Goal: Information Seeking & Learning: Learn about a topic

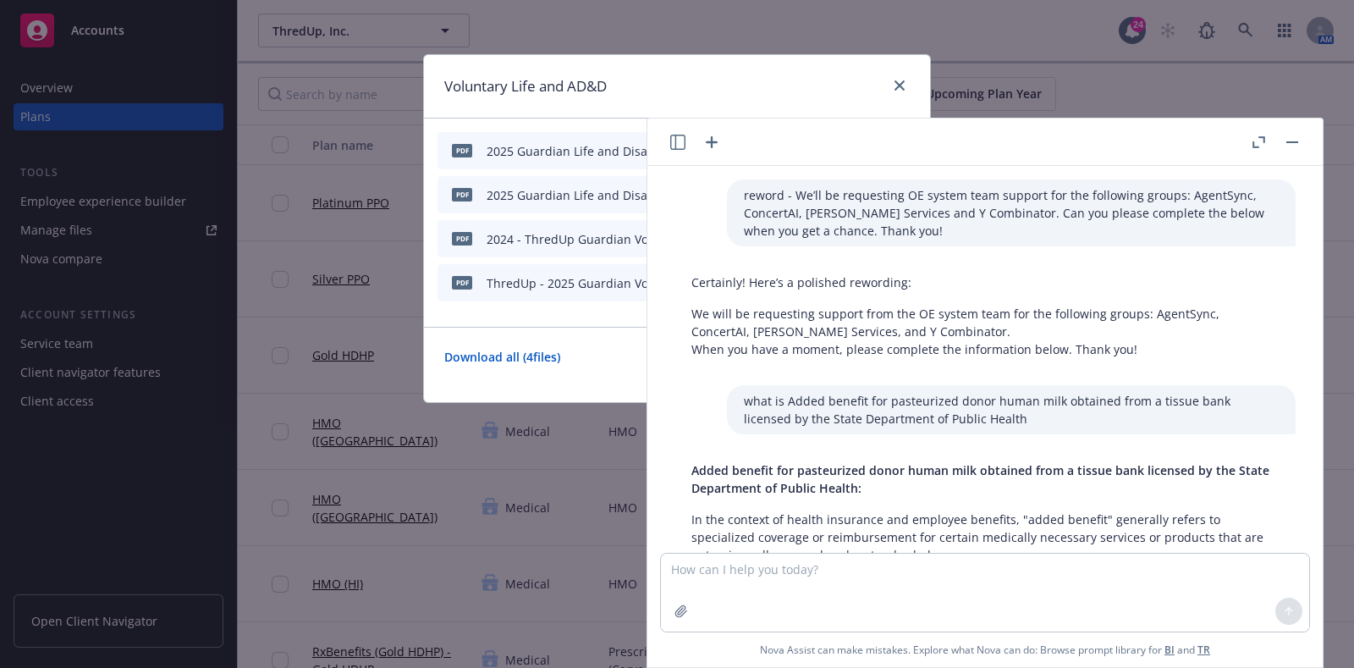
scroll to position [3338, 0]
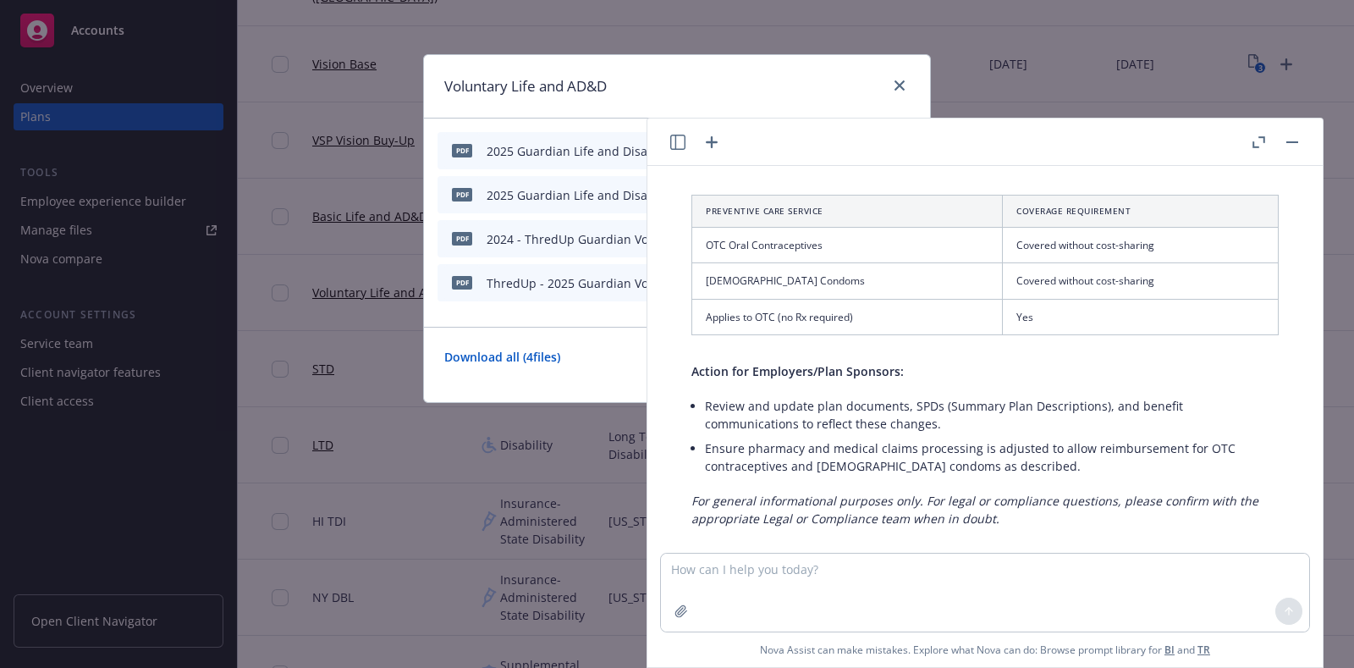
click at [796, 579] on textarea at bounding box center [985, 593] width 648 height 78
paste textarea "Non-emergency non-network ambulance"
type textarea "Federal Regulatory Change (PPACA) for Non-emergency non-network ambulance"
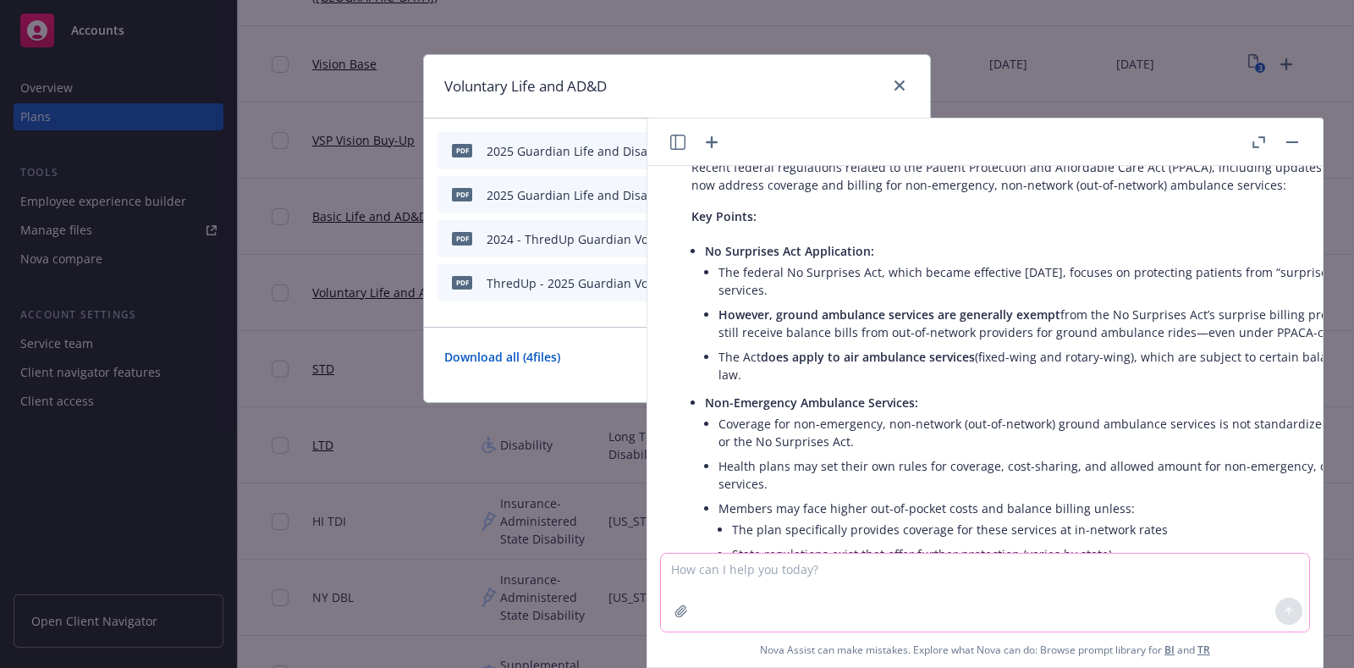
scroll to position [3804, 0]
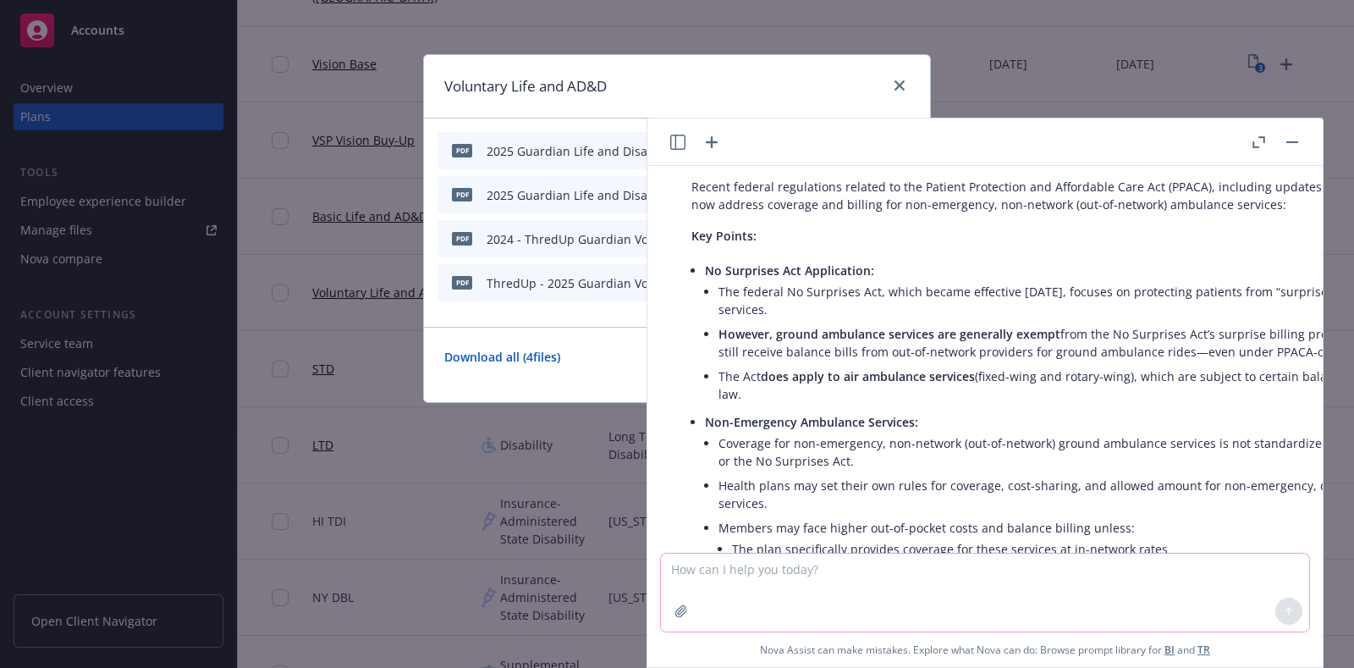
click at [806, 580] on textarea at bounding box center [985, 593] width 648 height 78
paste textarea "CA Regulatory Required Change AB 904"
type textarea "what is CA Regulatory Required Change AB 904"
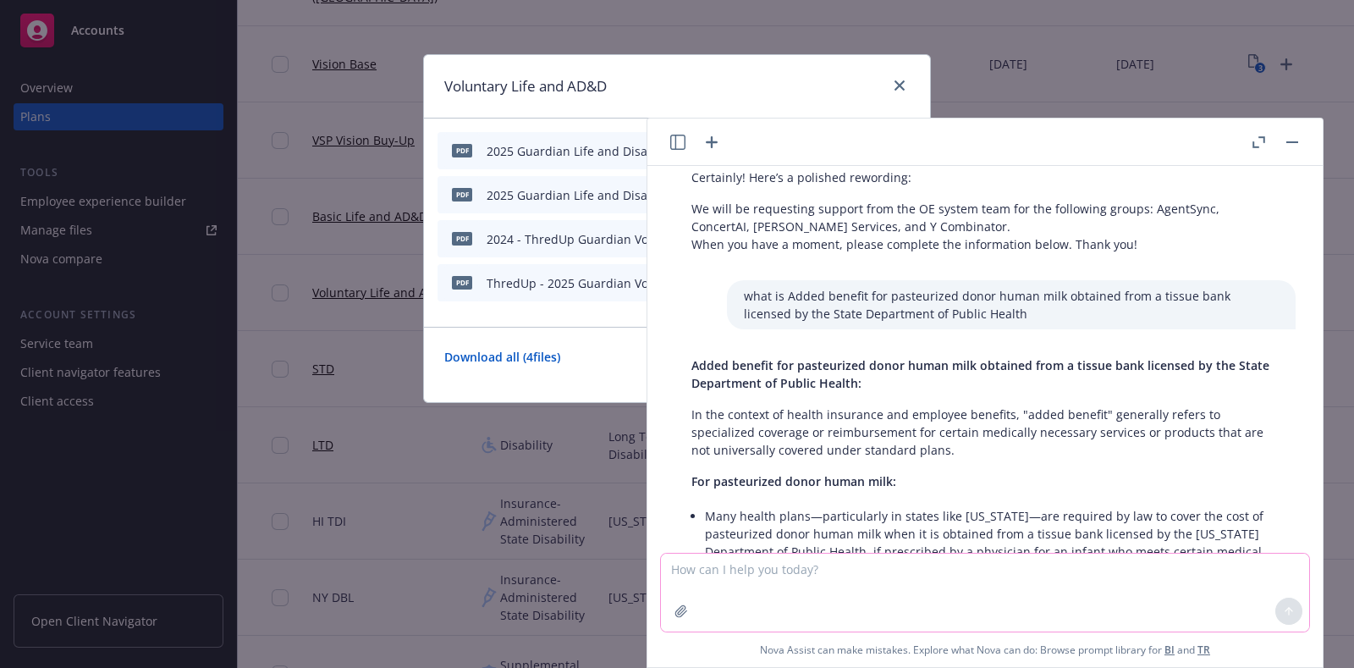
scroll to position [211, 0]
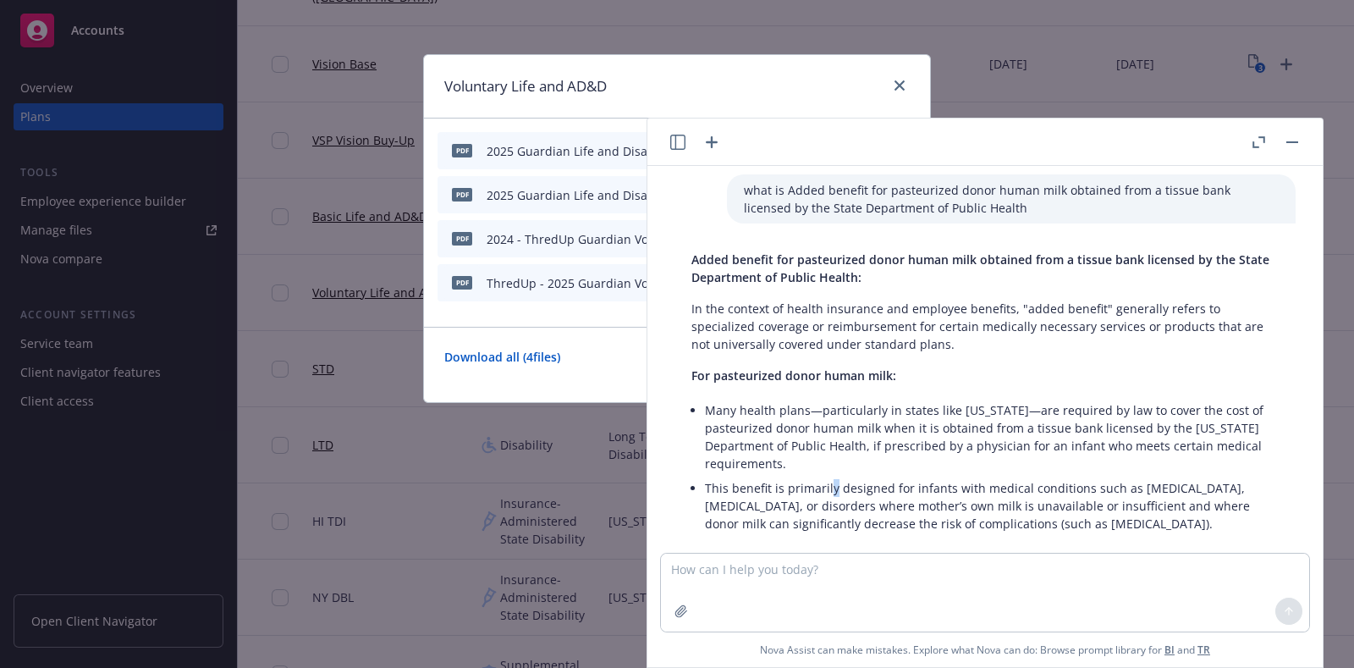
click at [829, 476] on li "This benefit is primarily designed for infants with medical conditions such as …" at bounding box center [992, 506] width 574 height 60
click at [799, 459] on li "Many health plans—particularly in states like [US_STATE]—are required by law to…" at bounding box center [992, 437] width 574 height 78
click at [711, 565] on textarea at bounding box center [985, 593] width 648 height 78
paste textarea "CA Regulatory Required Change AB 3059"
type textarea "what is CA Regulatory Required Change AB 3059"
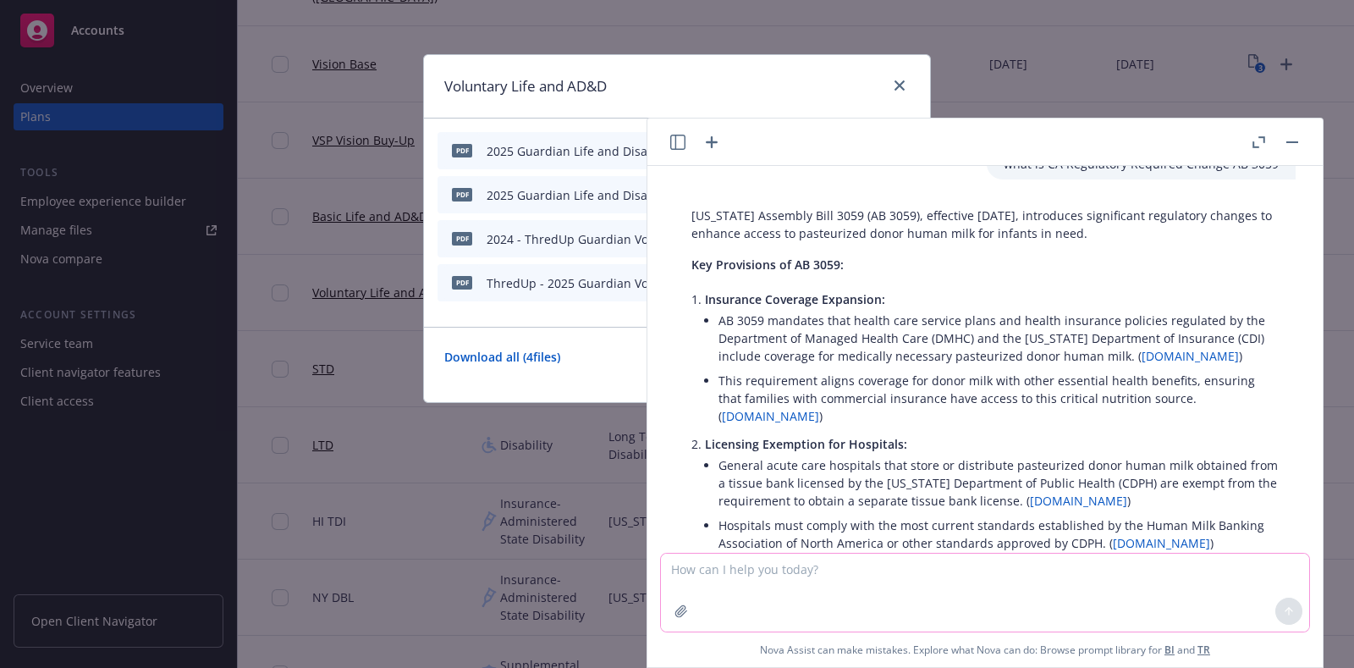
scroll to position [5160, 0]
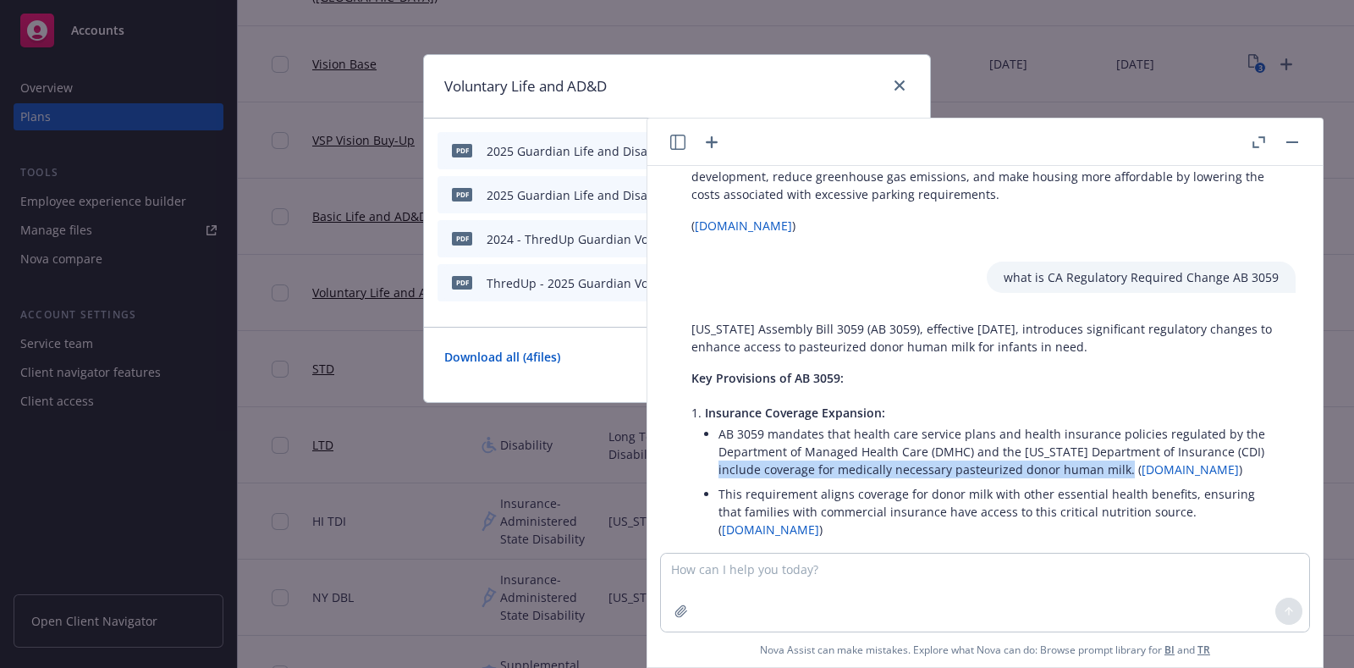
drag, startPoint x: 1119, startPoint y: 442, endPoint x: 714, endPoint y: 447, distance: 404.6
click at [714, 447] on li "Insurance Coverage Expansion: AB 3059 mandates that health care service plans a…" at bounding box center [992, 472] width 574 height 145
copy li "include coverage for medically necessary pasteurized donor human milk."
click at [780, 579] on textarea at bounding box center [985, 593] width 648 height 78
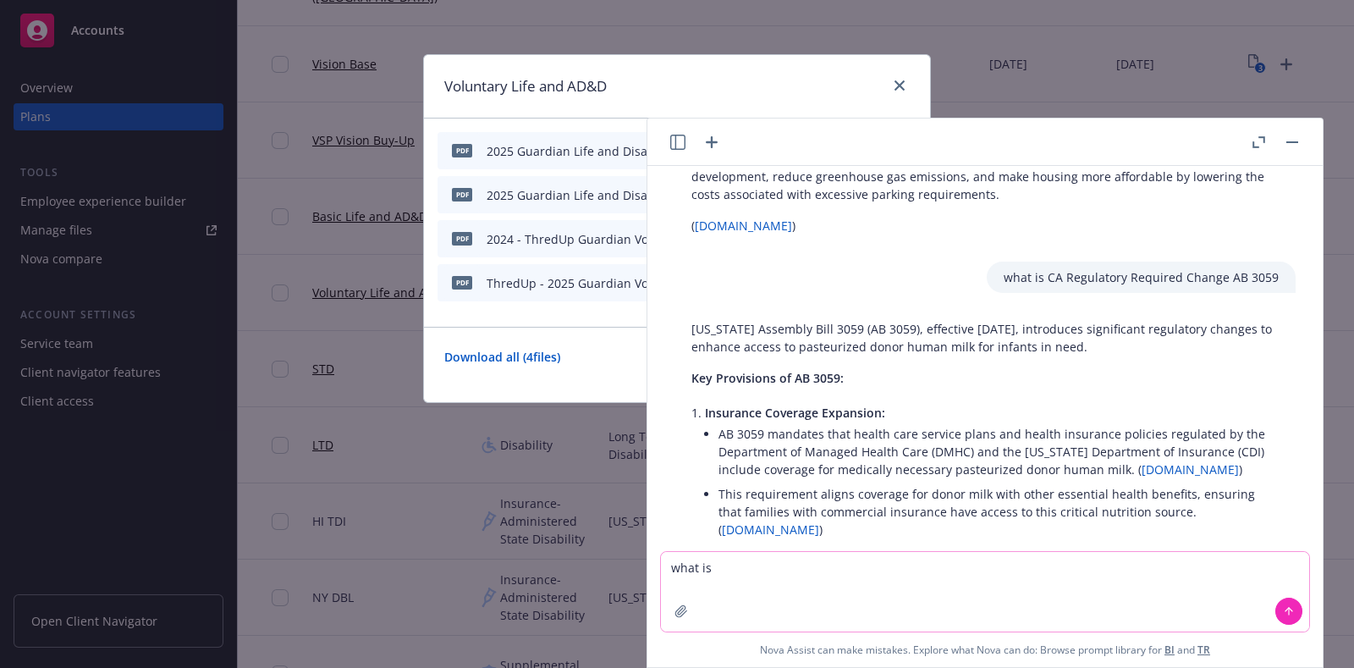
paste textarea "CA Regulatory Required Change SB 1180"
type textarea "what is CA Regulatory Required Change SB 1180"
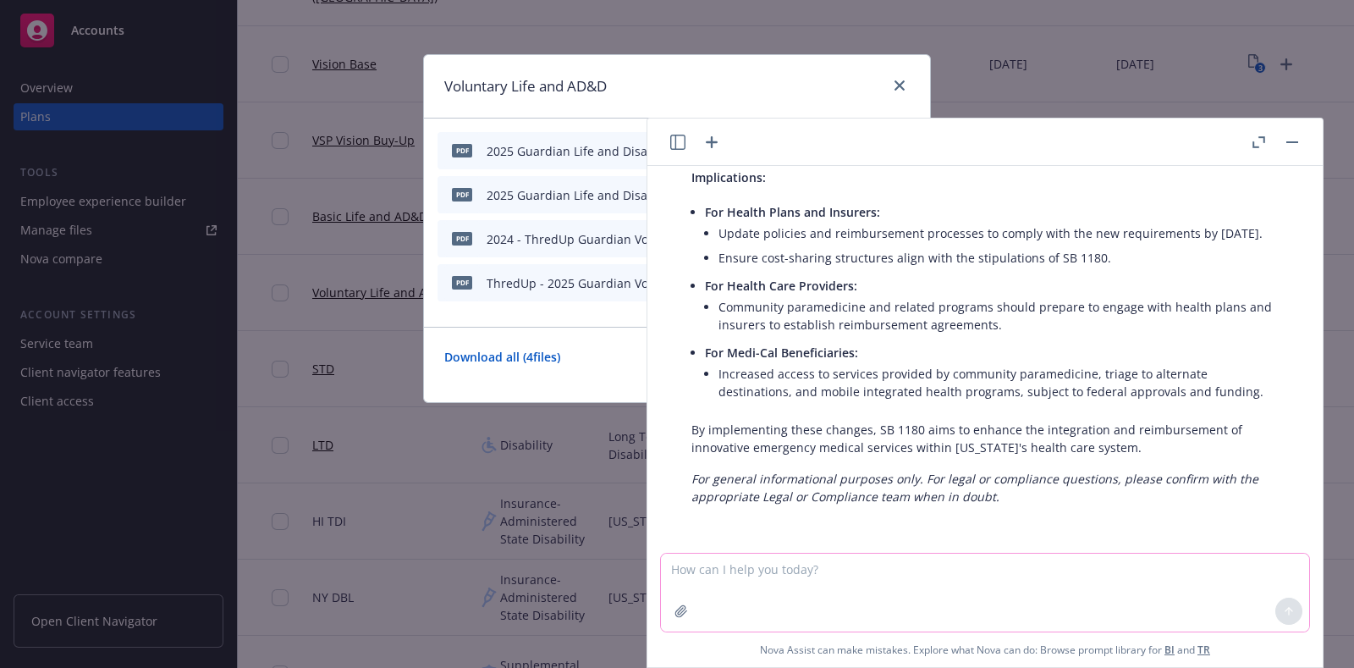
scroll to position [6553, 0]
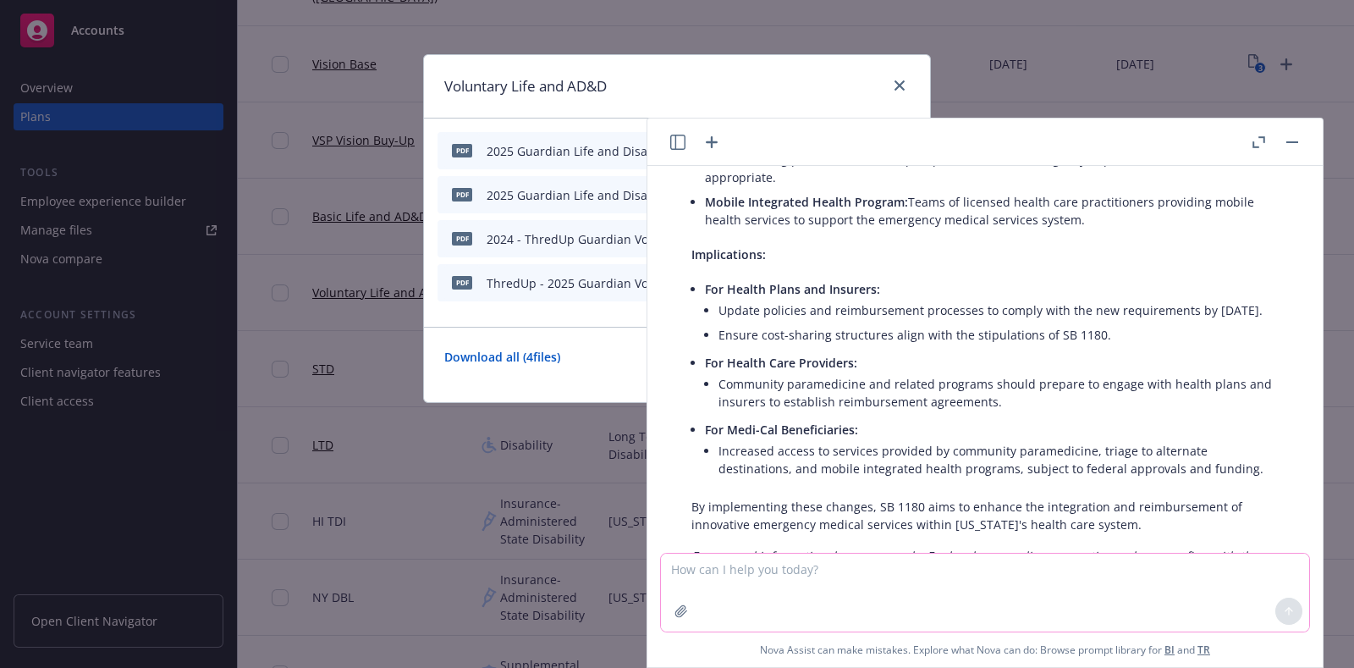
click at [924, 581] on textarea at bounding box center [985, 593] width 648 height 78
paste textarea "CA Regulatory Required Change AB 2843"
type textarea "what is CA Regulatory Required Change AB 2843"
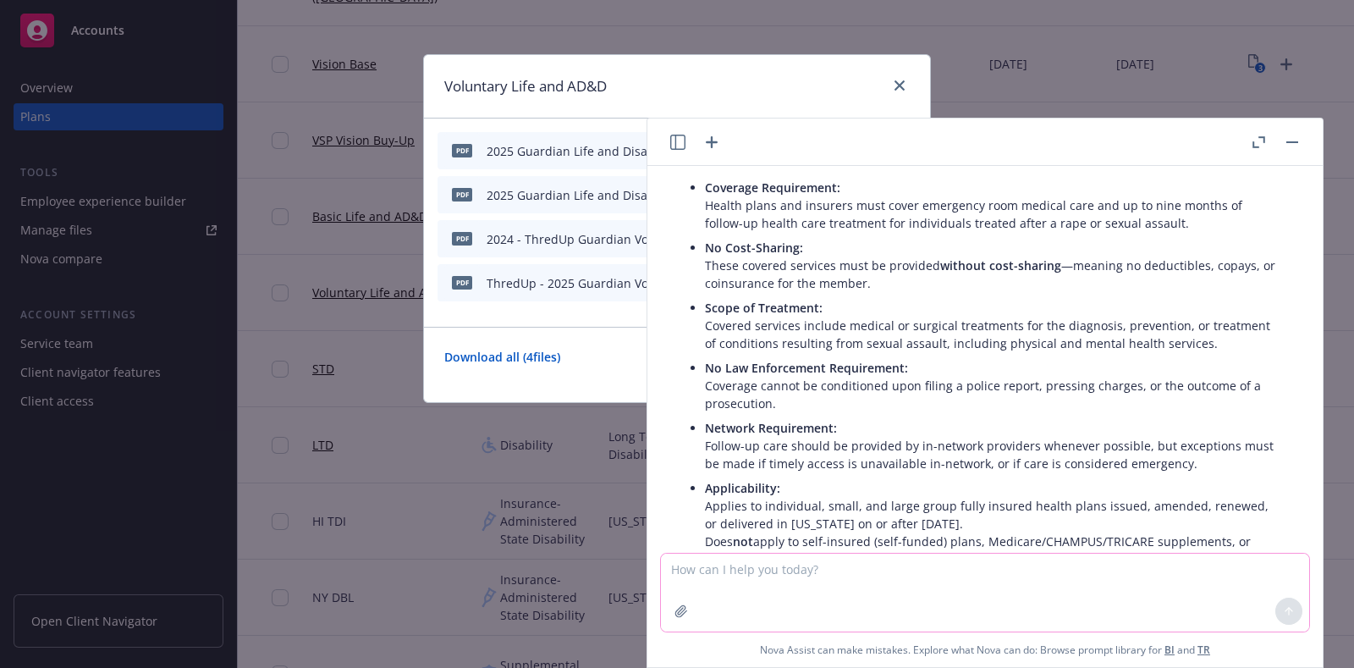
scroll to position [7215, 0]
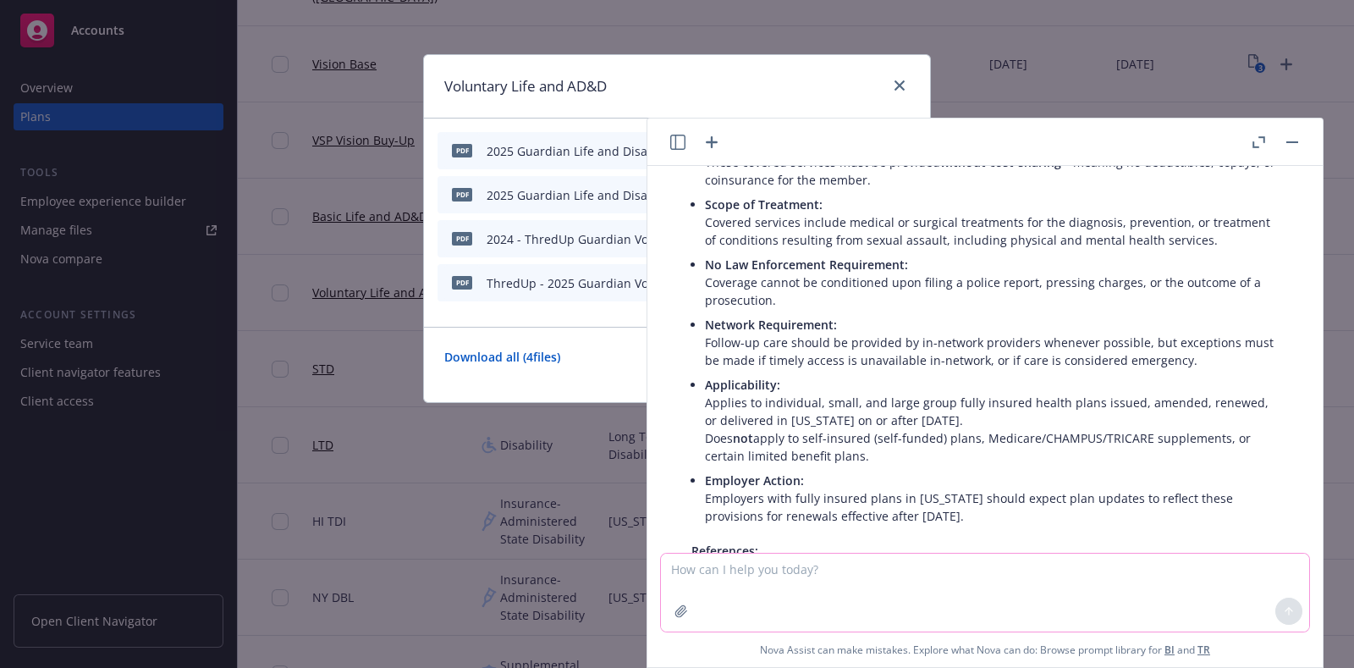
click at [842, 574] on textarea at bounding box center [985, 593] width 648 height 78
paste textarea "CA Regulatory Required Change AB 1936"
type textarea "what is CA Regulatory Required Change AB 1936"
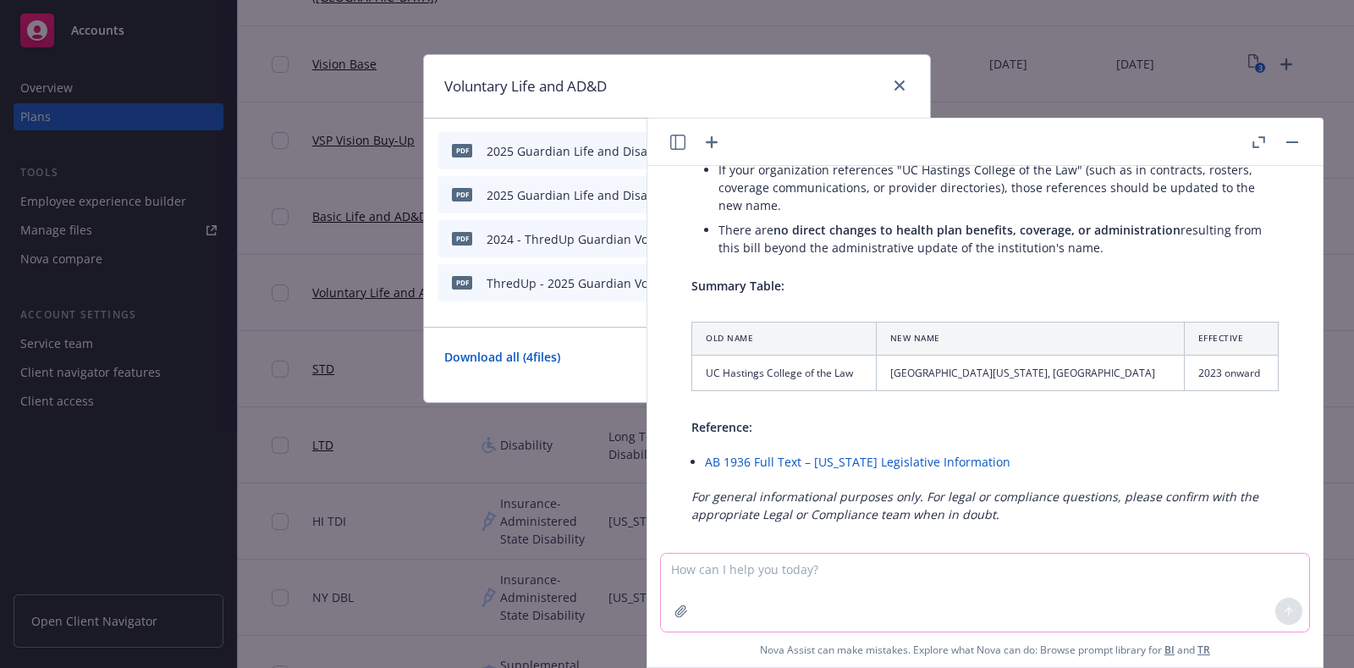
scroll to position [8141, 0]
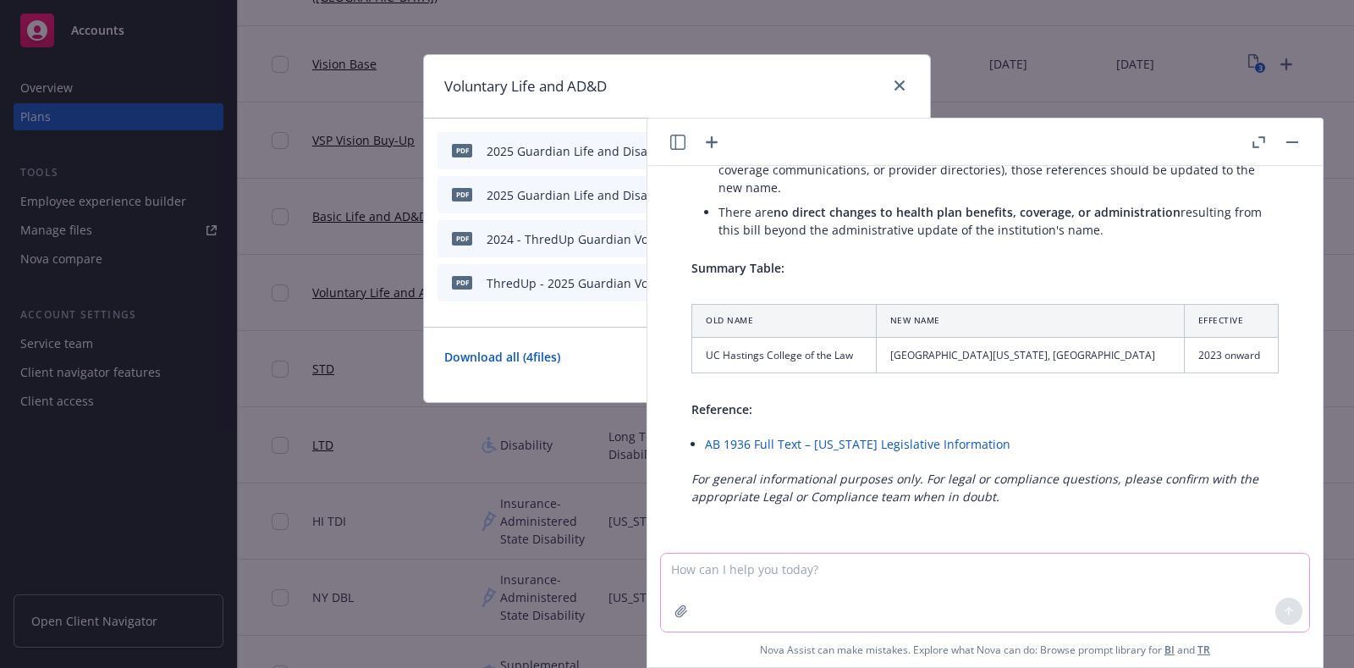
click at [910, 569] on textarea at bounding box center [985, 593] width 648 height 78
drag, startPoint x: 711, startPoint y: 594, endPoint x: 702, endPoint y: 586, distance: 12.6
click at [710, 592] on textarea at bounding box center [985, 593] width 648 height 78
click at [702, 581] on textarea at bounding box center [985, 593] width 648 height 78
type textarea "sb729 for self insured plans"
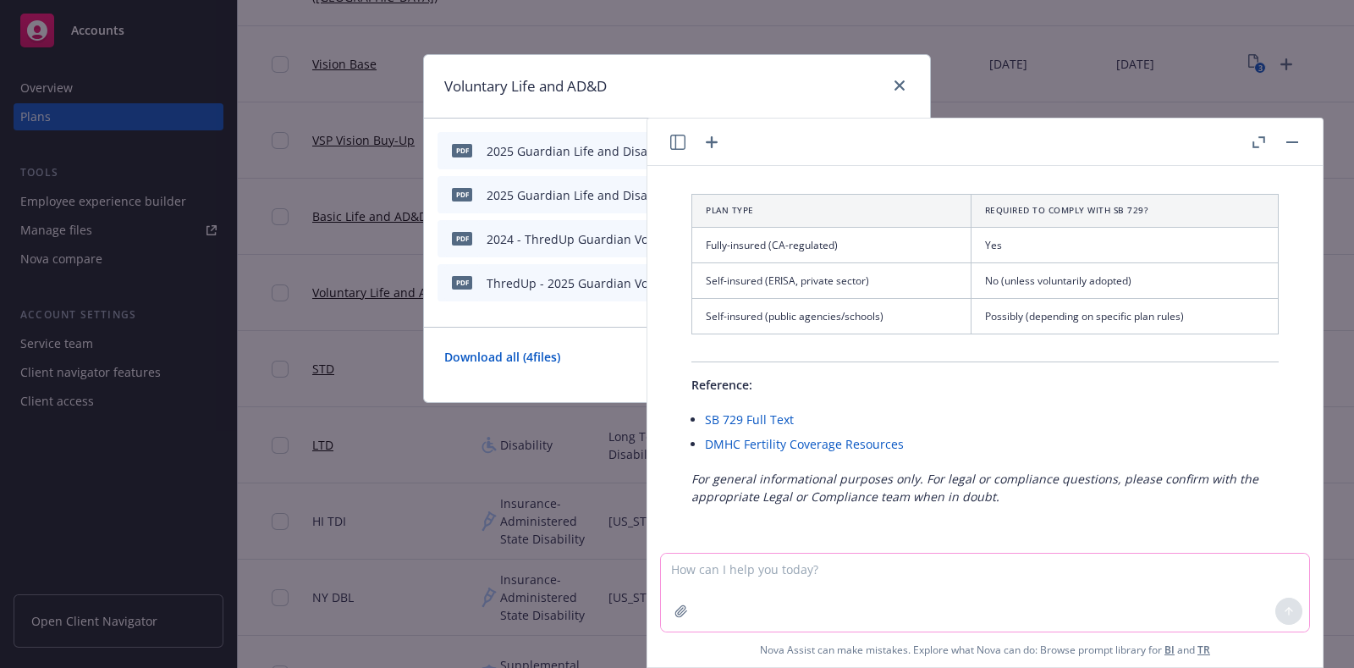
scroll to position [9297, 0]
click at [734, 577] on textarea at bounding box center [985, 593] width 648 height 78
paste textarea
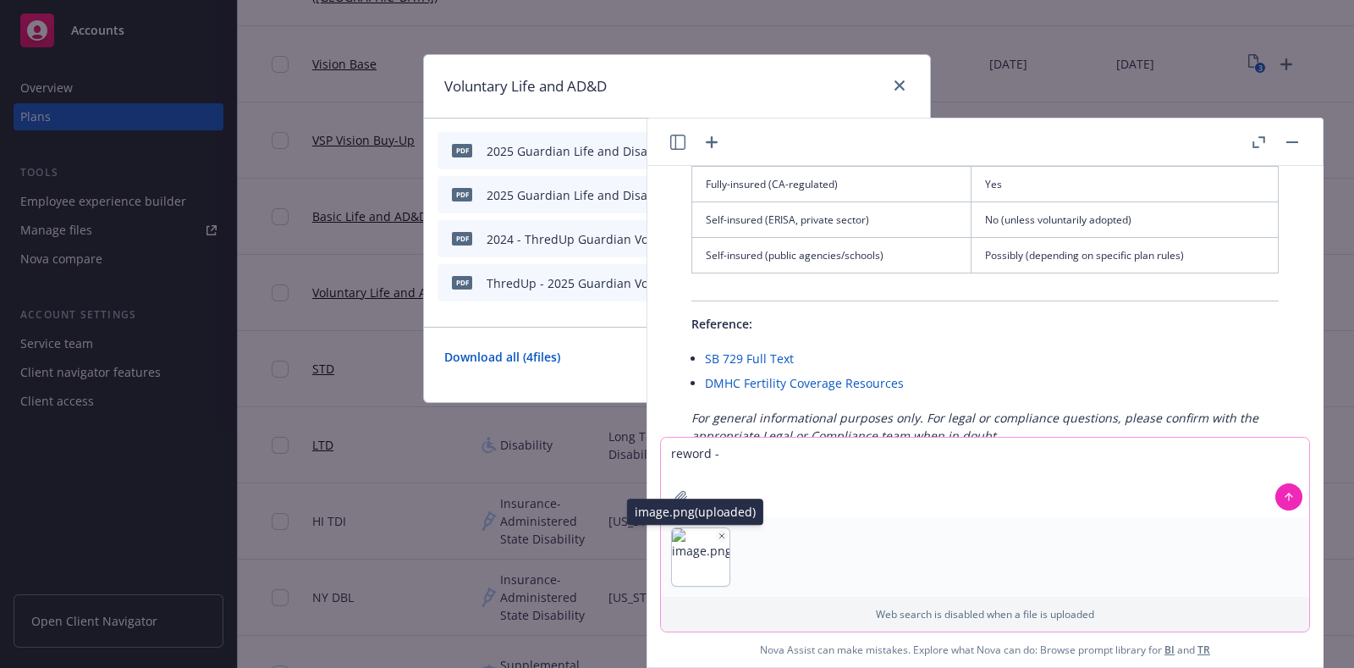
type textarea "reword -"
click at [718, 534] on icon "button" at bounding box center [722, 536] width 8 height 8
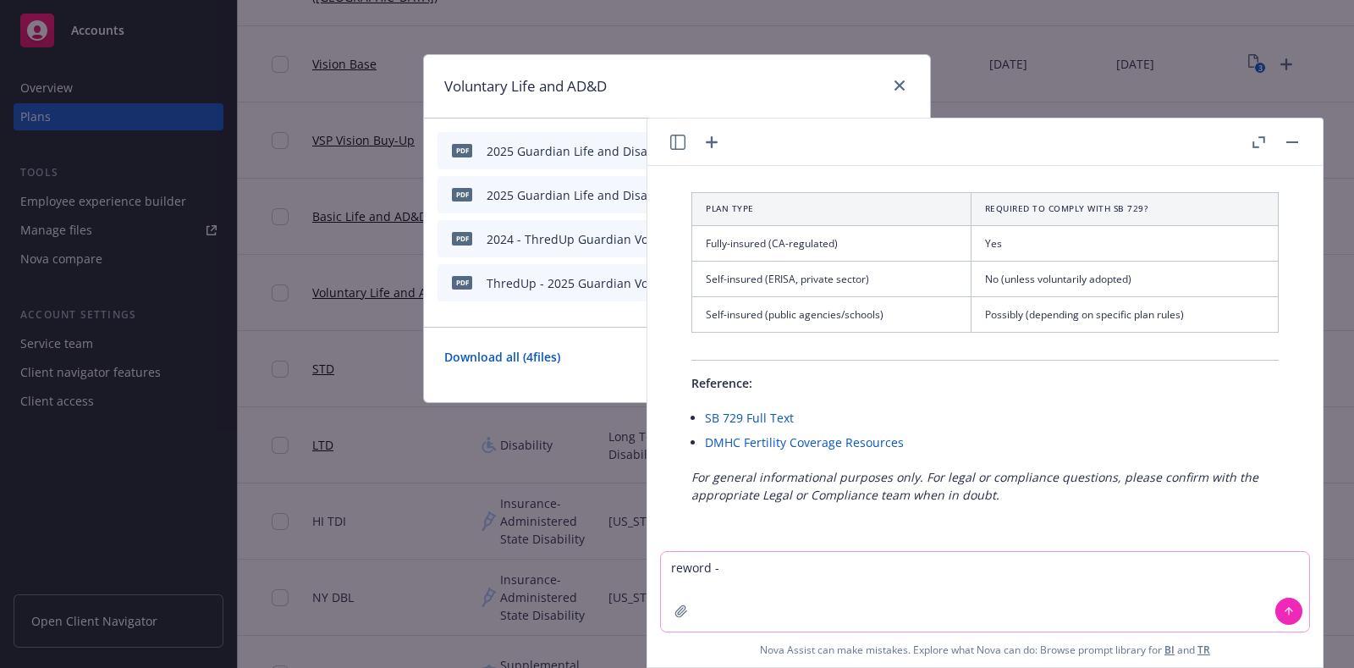
click at [741, 575] on textarea "reword -" at bounding box center [985, 592] width 648 height 80
paste textarea
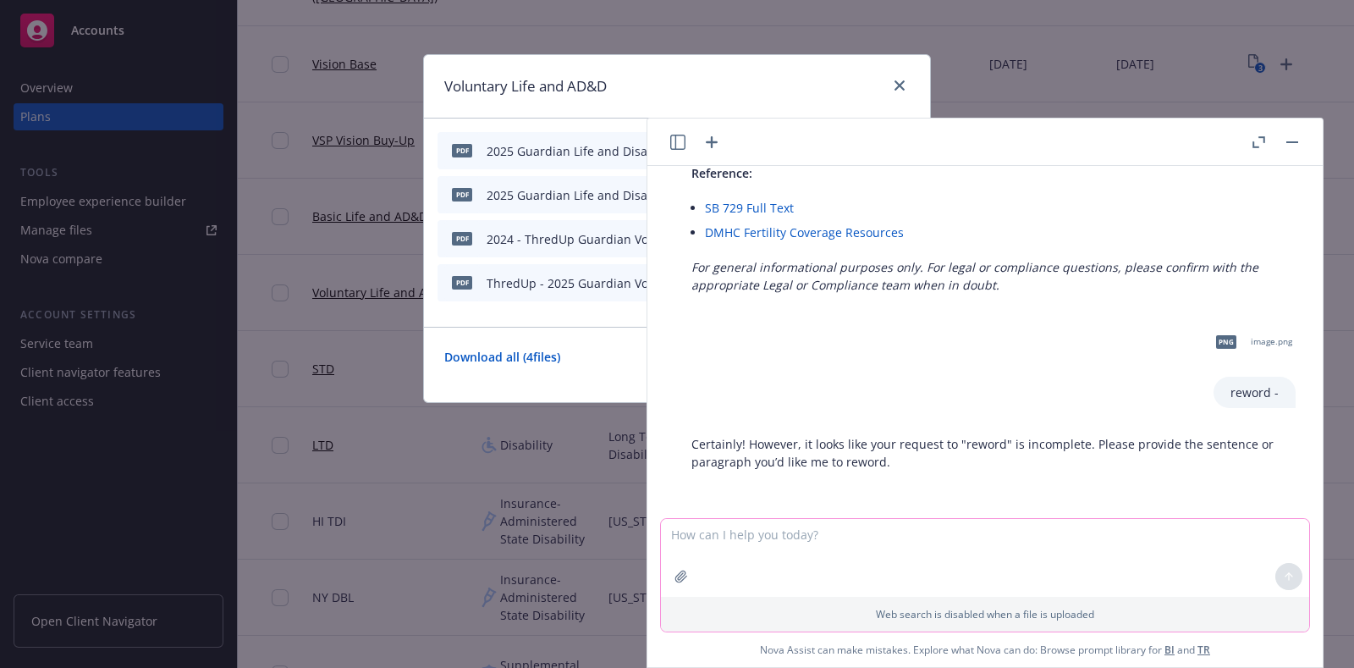
scroll to position [9509, 0]
click at [732, 553] on textarea at bounding box center [985, 558] width 648 height 78
paste textarea "• Encourage managers and respected leaders to communicate their support and exp…"
type textarea "reword - • Encourage managers and respected leaders to communicate their suppor…"
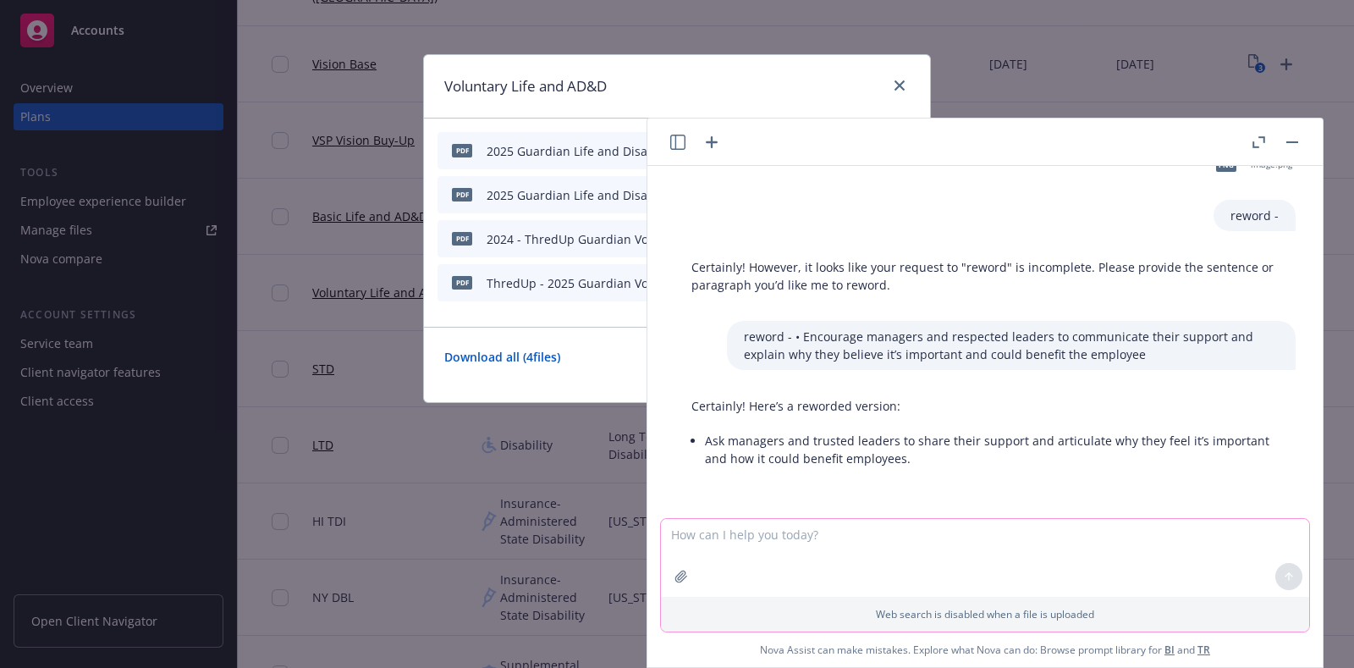
scroll to position [9686, 0]
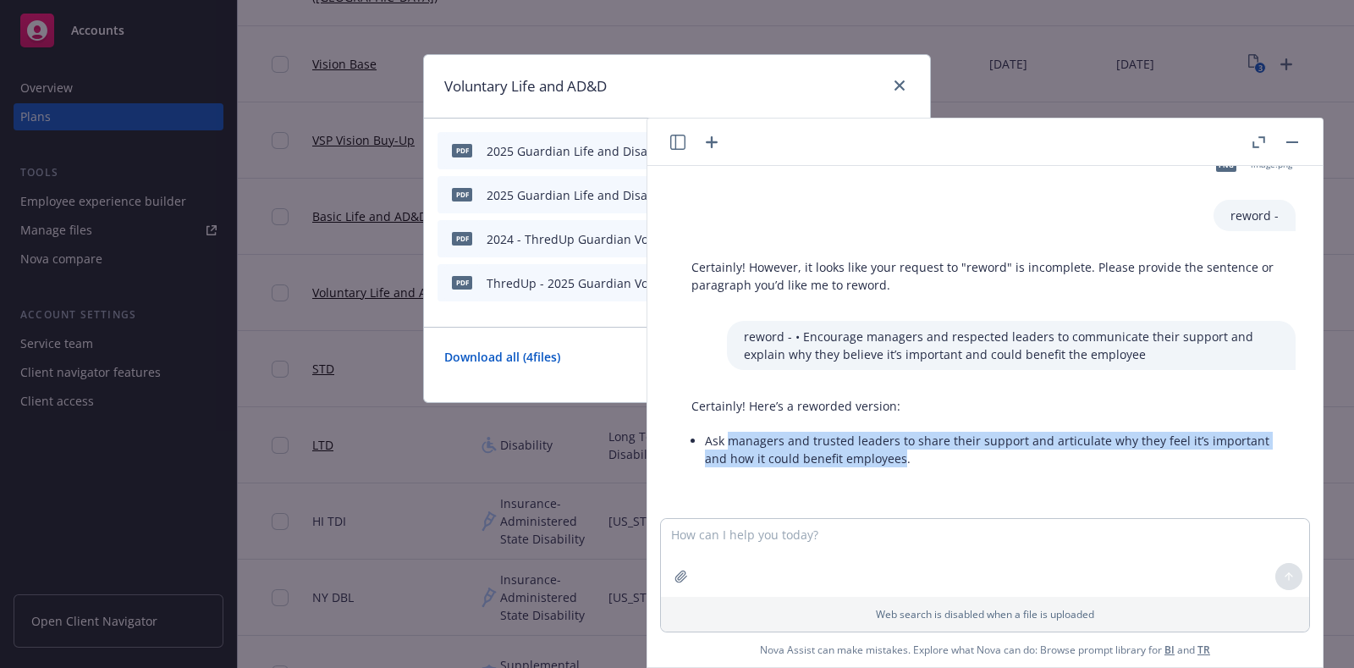
drag, startPoint x: 961, startPoint y: 450, endPoint x: 728, endPoint y: 415, distance: 235.5
click at [728, 428] on li "Ask managers and trusted leaders to share their support and articulate why they…" at bounding box center [992, 449] width 574 height 42
copy li "managers and trusted leaders to share their support and articulate why they fee…"
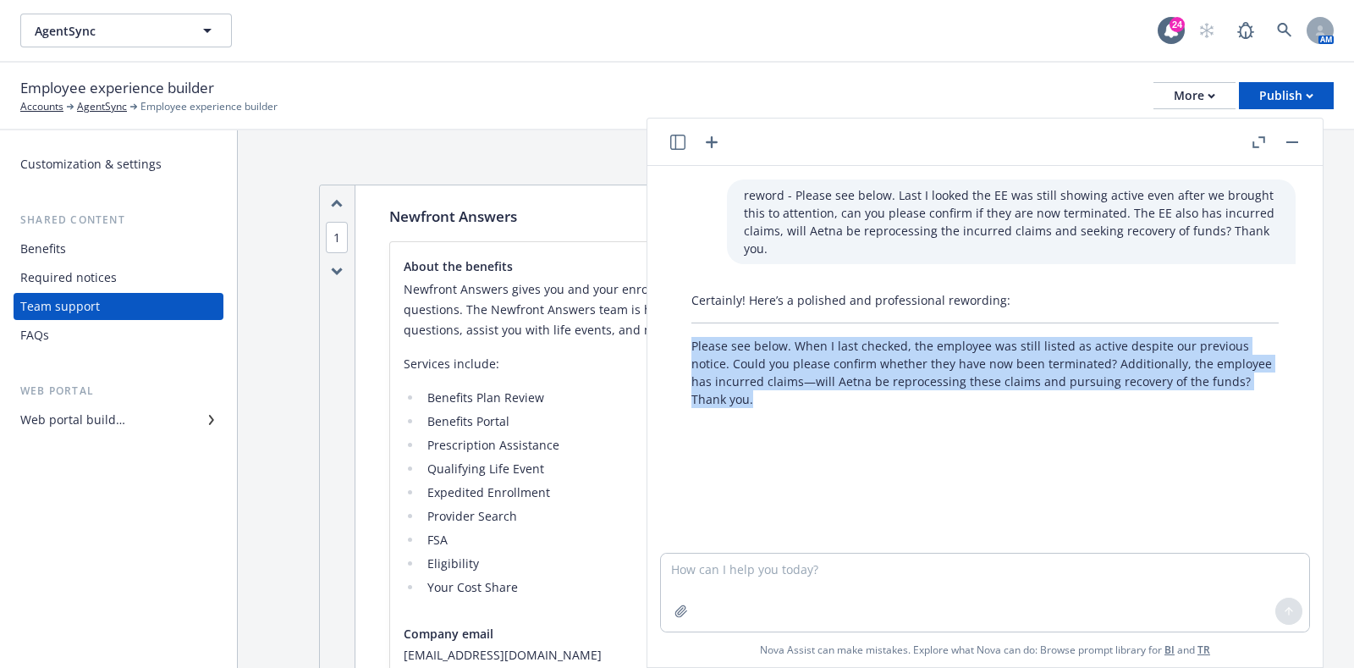
scroll to position [866, 0]
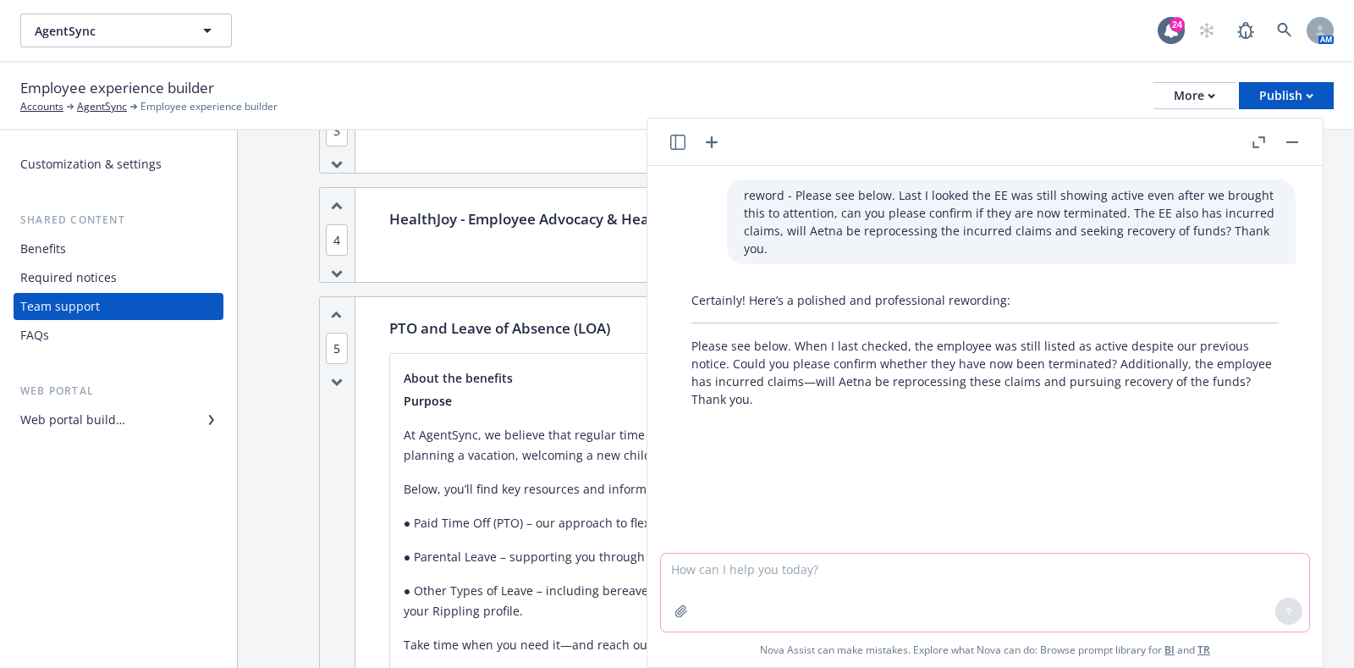
click at [785, 598] on textarea at bounding box center [985, 593] width 648 height 78
paste textarea "California Assembly Bill (AB) 904"
type textarea "what is California Assembly Bill (AB) 904"
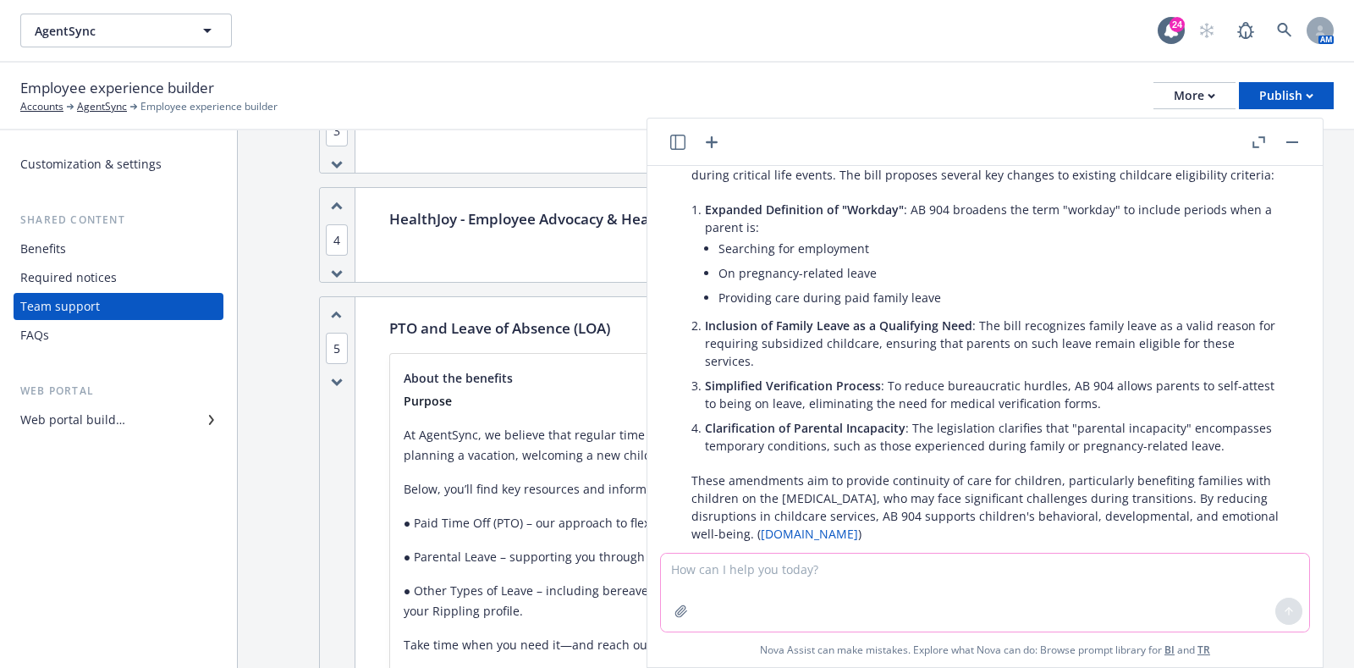
scroll to position [515, 0]
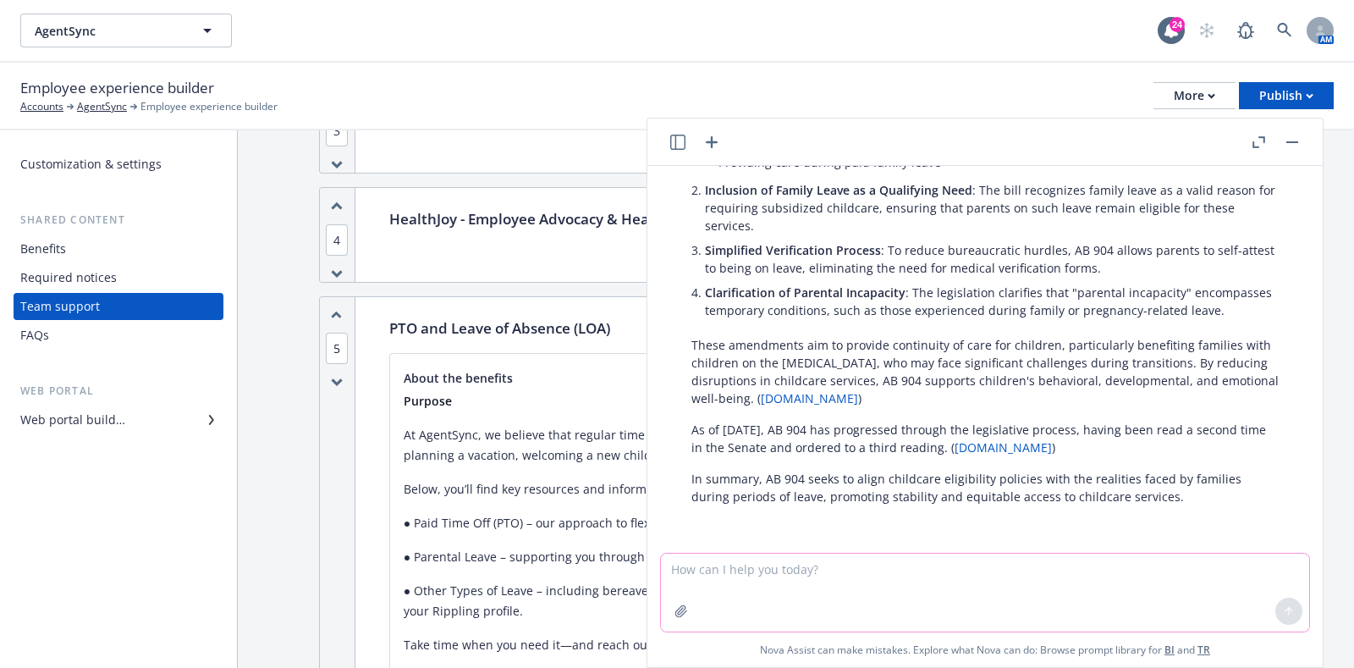
click at [843, 578] on textarea at bounding box center [985, 593] width 648 height 78
type textarea "w"
paste textarea "CA Regulatory Required Change AB 904"
type textarea "CA Regulatory Required Change AB 904 doula"
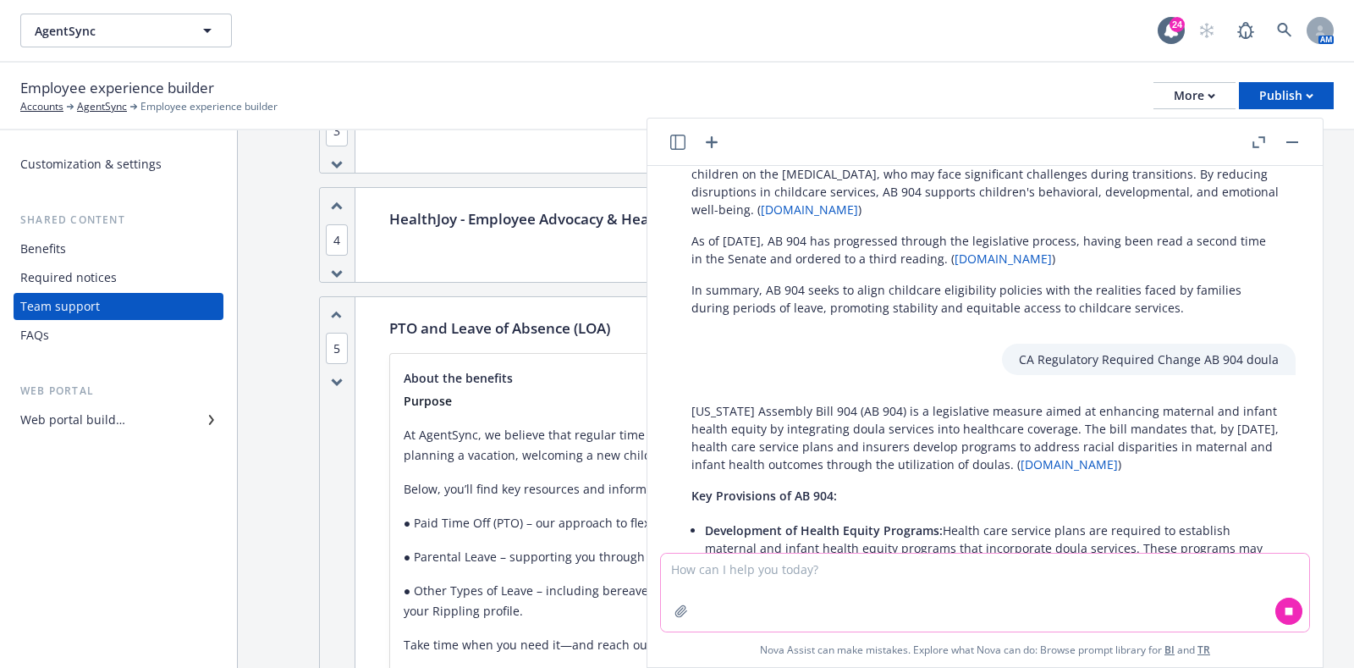
scroll to position [719, 0]
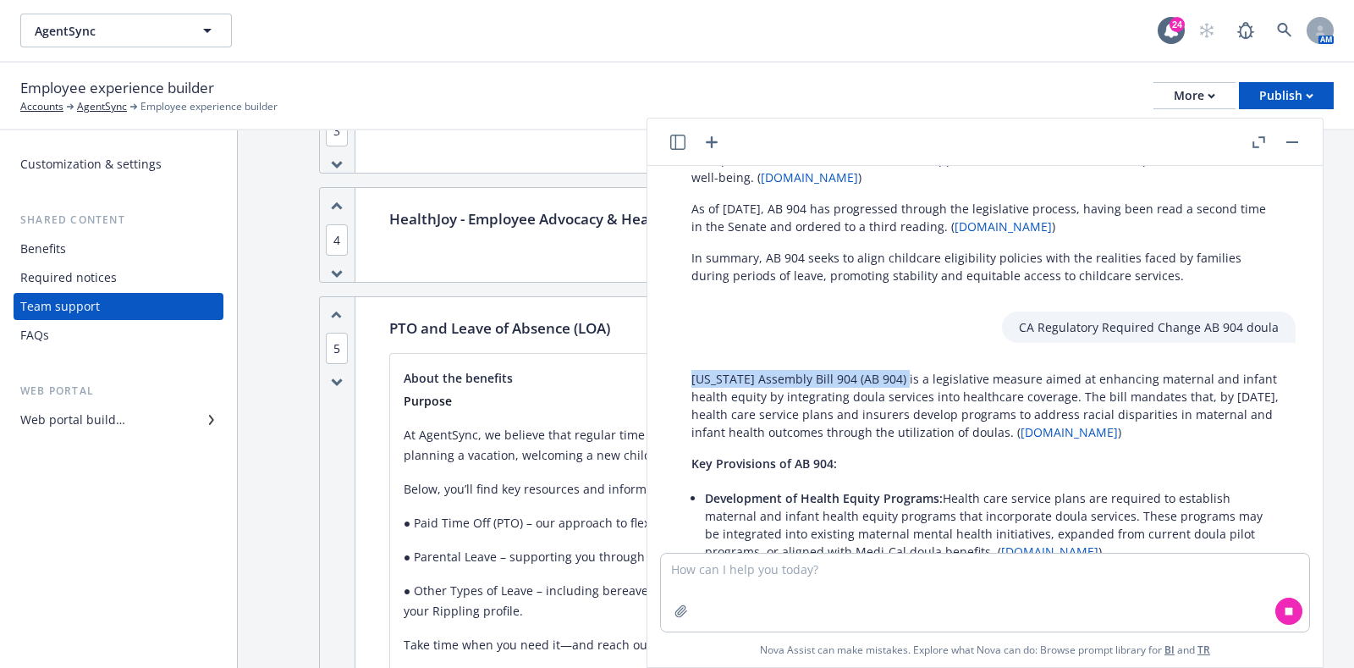
drag, startPoint x: 893, startPoint y: 399, endPoint x: 702, endPoint y: 391, distance: 190.6
click at [691, 391] on p "California Assembly Bill 904 (AB 904) is a legislative measure aimed at enhanci…" at bounding box center [984, 405] width 587 height 71
copy p "California Assembly Bill 904 (AB 904)"
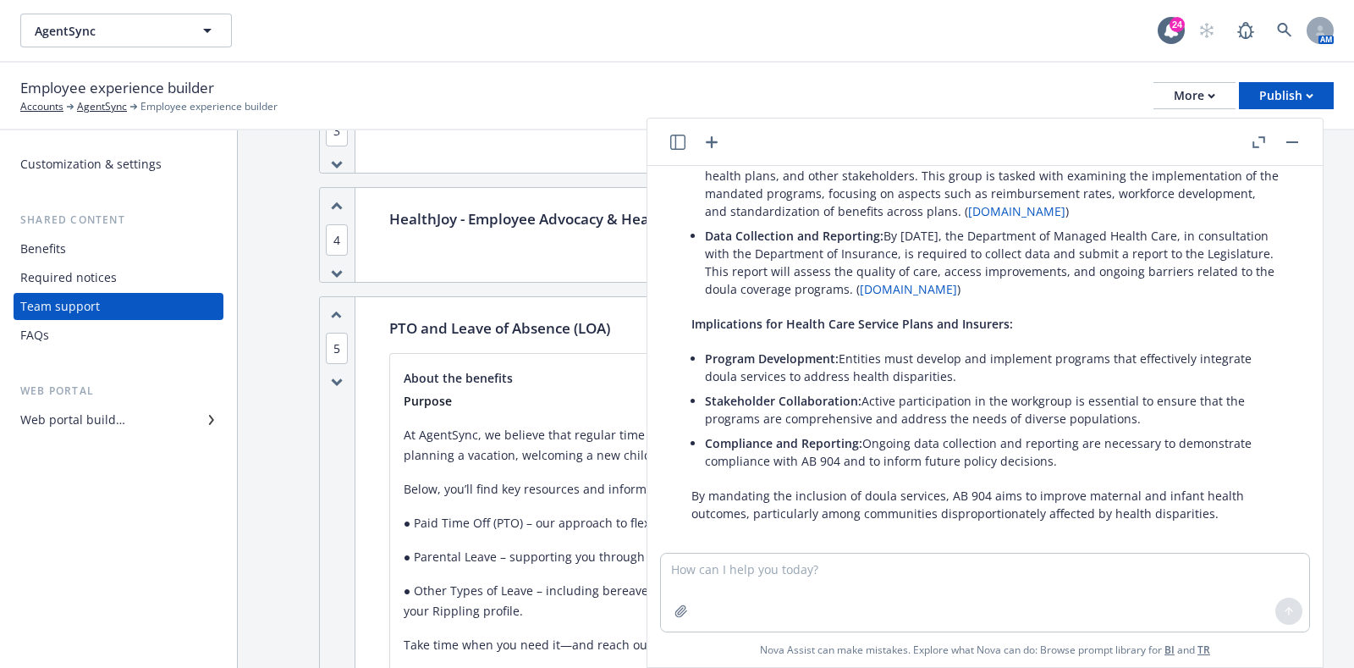
scroll to position [1188, 0]
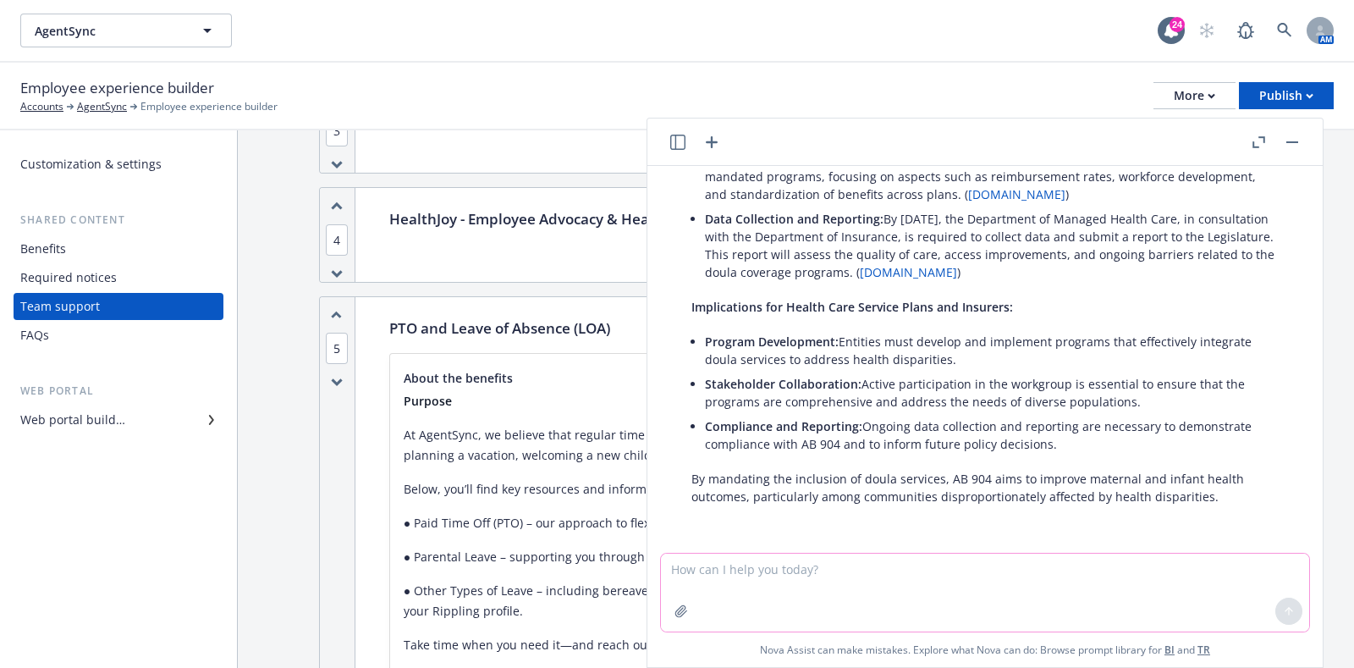
click at [732, 569] on textarea at bounding box center [985, 593] width 648 height 78
paste textarea "a"
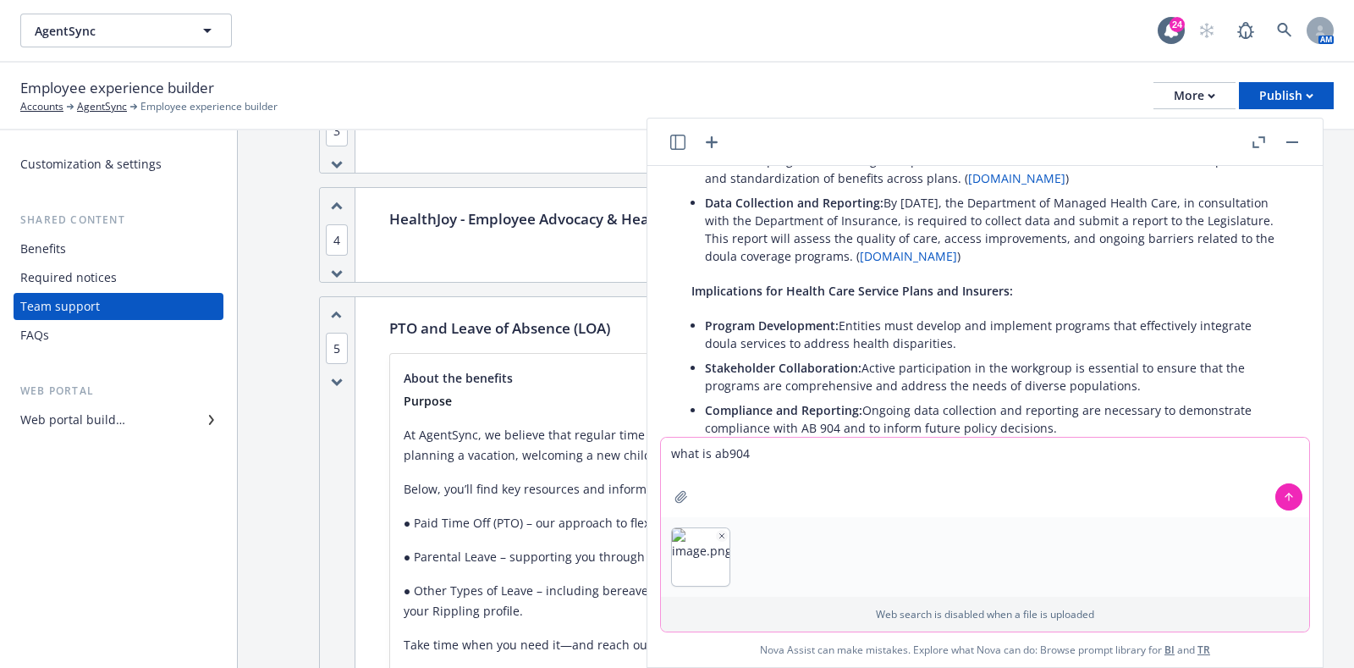
type textarea "what is ab904"
click at [718, 537] on icon "button" at bounding box center [722, 536] width 8 height 8
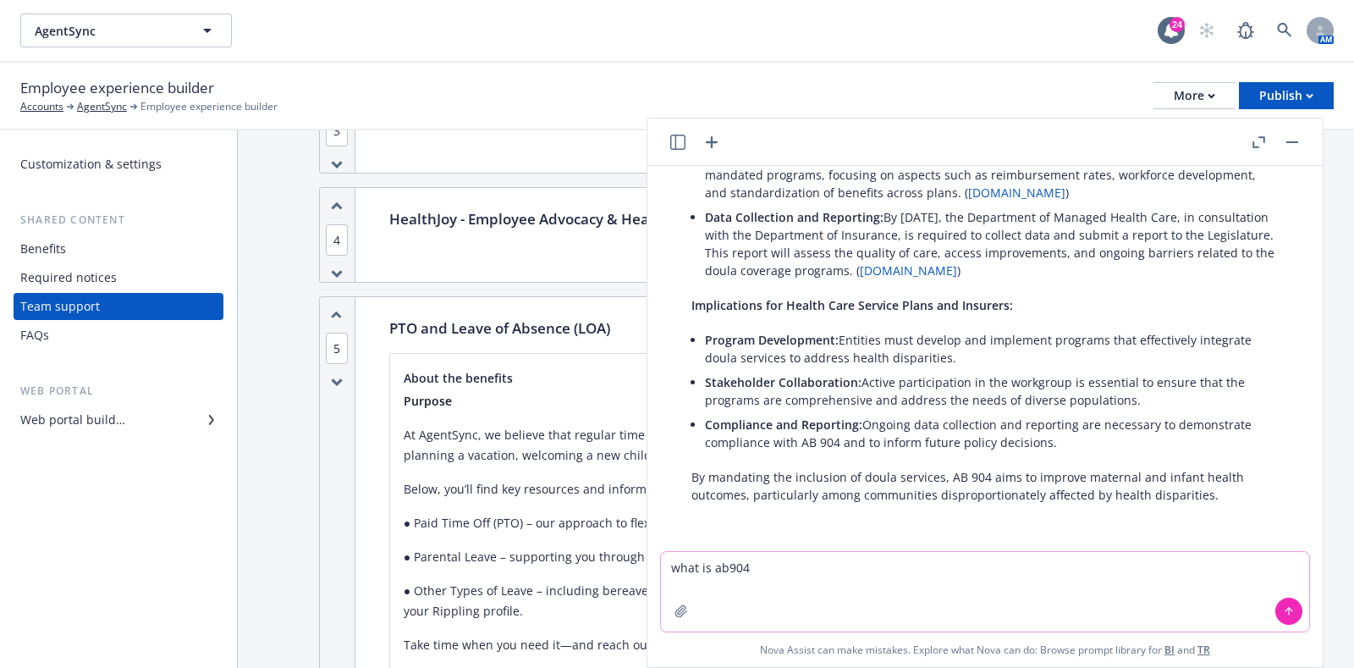
click at [1283, 613] on icon at bounding box center [1289, 611] width 12 height 12
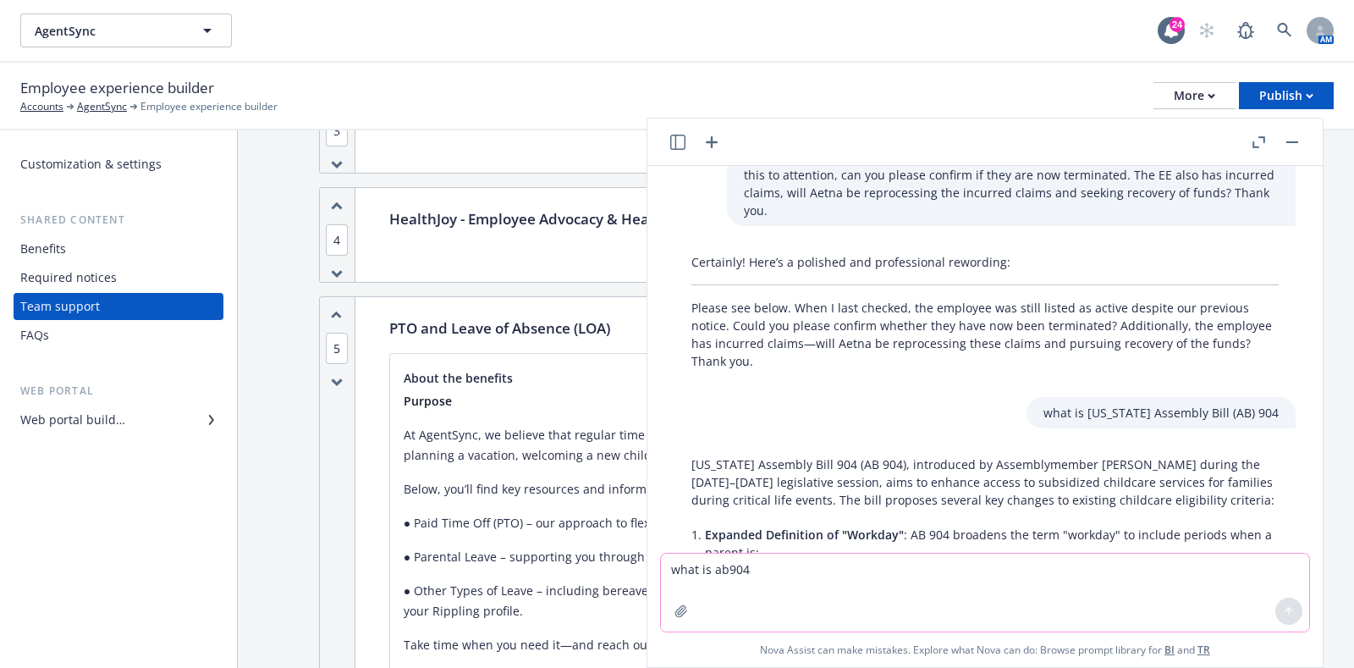
scroll to position [0, 0]
